Goal: Information Seeking & Learning: Learn about a topic

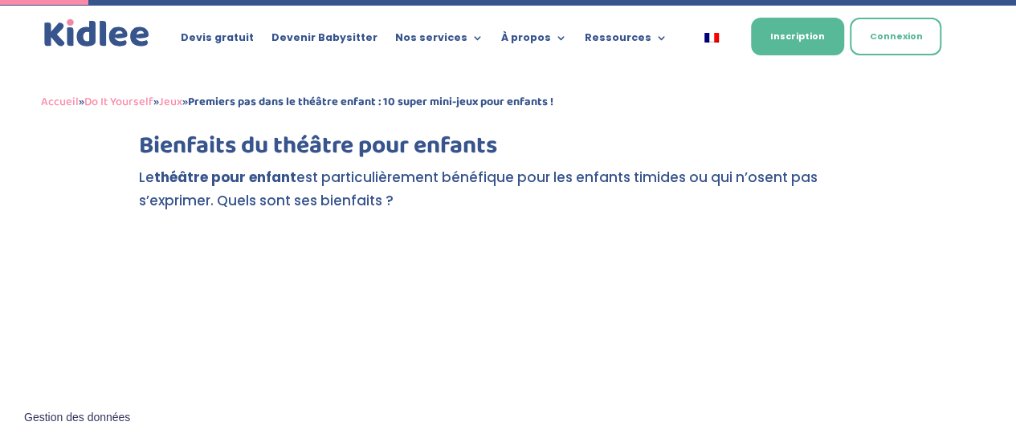
scroll to position [562, 0]
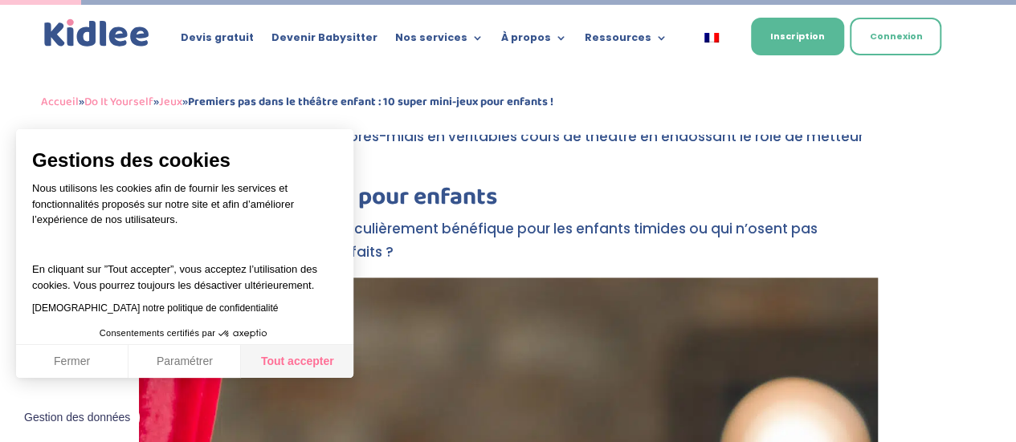
click at [279, 363] on button "Tout accepter" at bounding box center [297, 362] width 112 height 34
checkbox input "true"
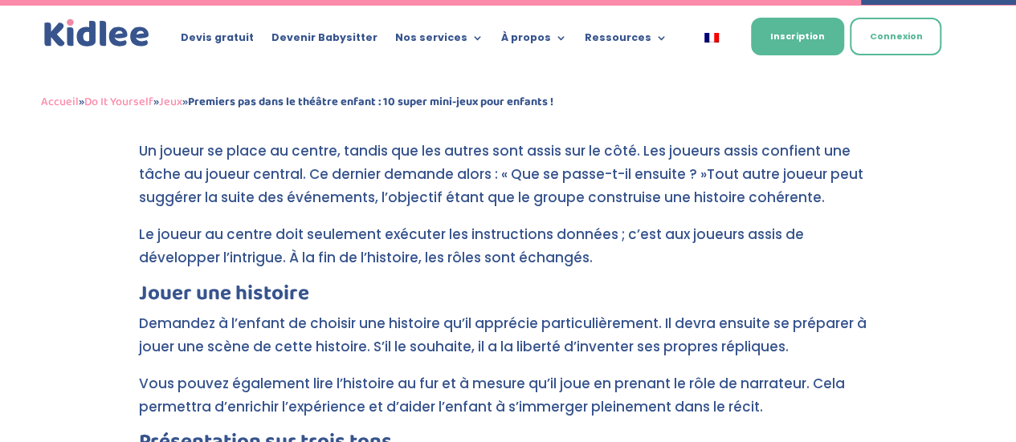
scroll to position [6101, 0]
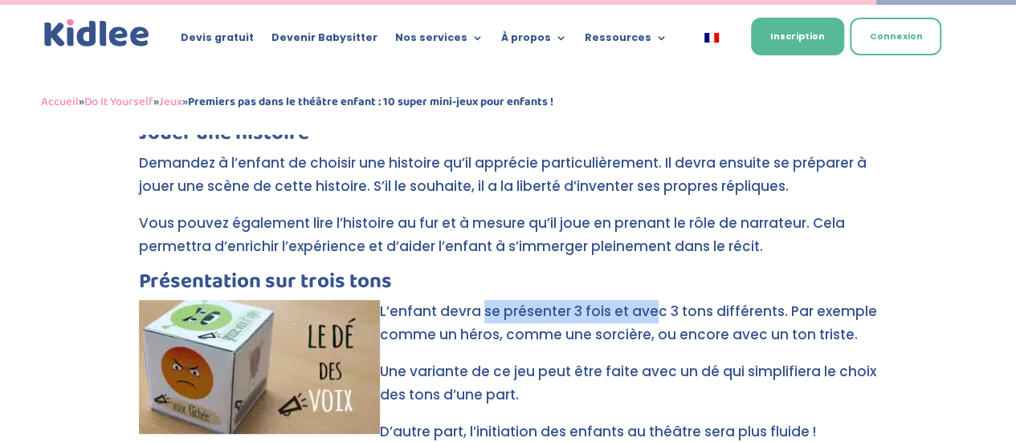
drag, startPoint x: 482, startPoint y: 220, endPoint x: 654, endPoint y: 224, distance: 172.6
click at [654, 300] on p "L’enfant devra se présenter 3 fois et avec 3 tons différents. Par exemple comme…" at bounding box center [508, 330] width 739 height 60
drag, startPoint x: 499, startPoint y: 221, endPoint x: 604, endPoint y: 222, distance: 105.2
click at [604, 300] on p "L’enfant devra se présenter 3 fois et avec 3 tons différents. Par exemple comme…" at bounding box center [508, 330] width 739 height 60
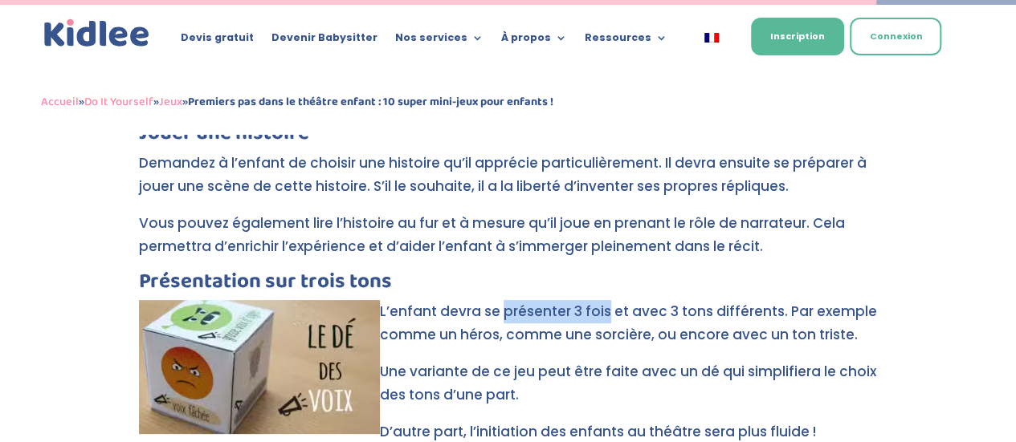
click at [604, 300] on p "L’enfant devra se présenter 3 fois et avec 3 tons différents. Par exemple comme…" at bounding box center [508, 330] width 739 height 60
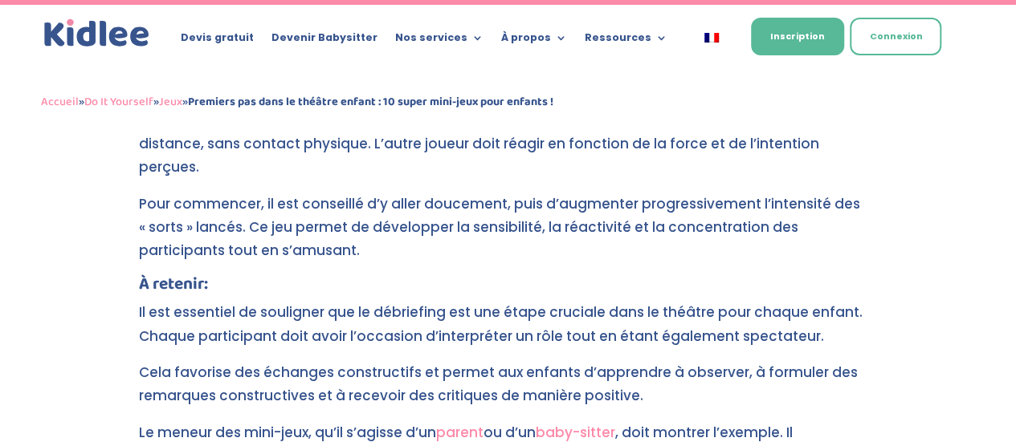
scroll to position [7386, 0]
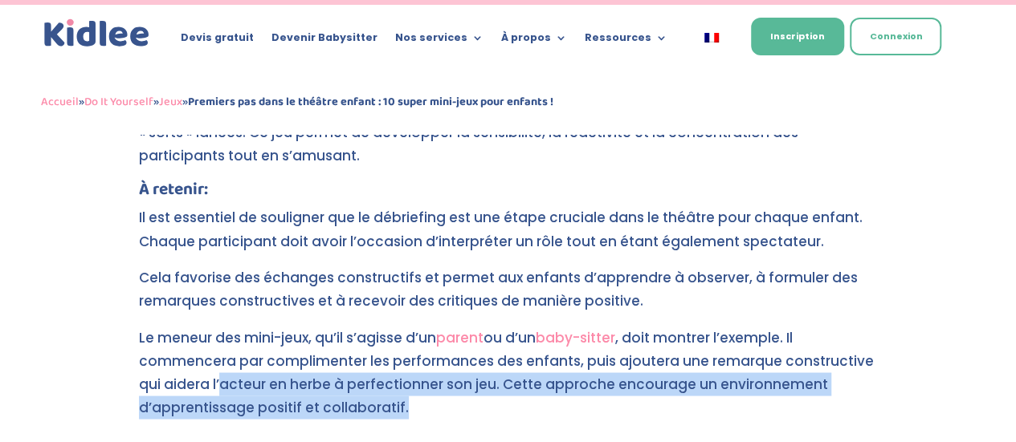
drag, startPoint x: 223, startPoint y: 242, endPoint x: 494, endPoint y: 259, distance: 271.1
click at [494, 326] on p "Le meneur des mini-jeux, qu’il s’agisse d’un parent ou d’un baby-sitter , doit …" at bounding box center [508, 372] width 739 height 93
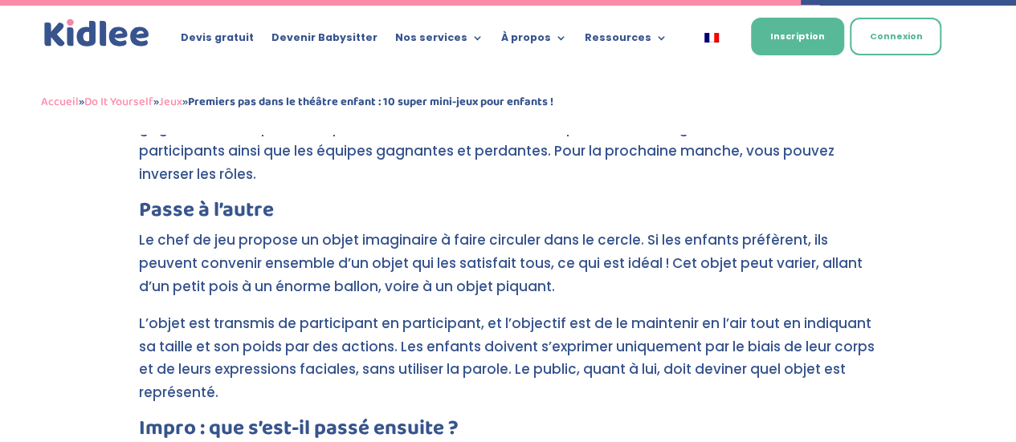
scroll to position [5574, 0]
